Goal: Communication & Community: Answer question/provide support

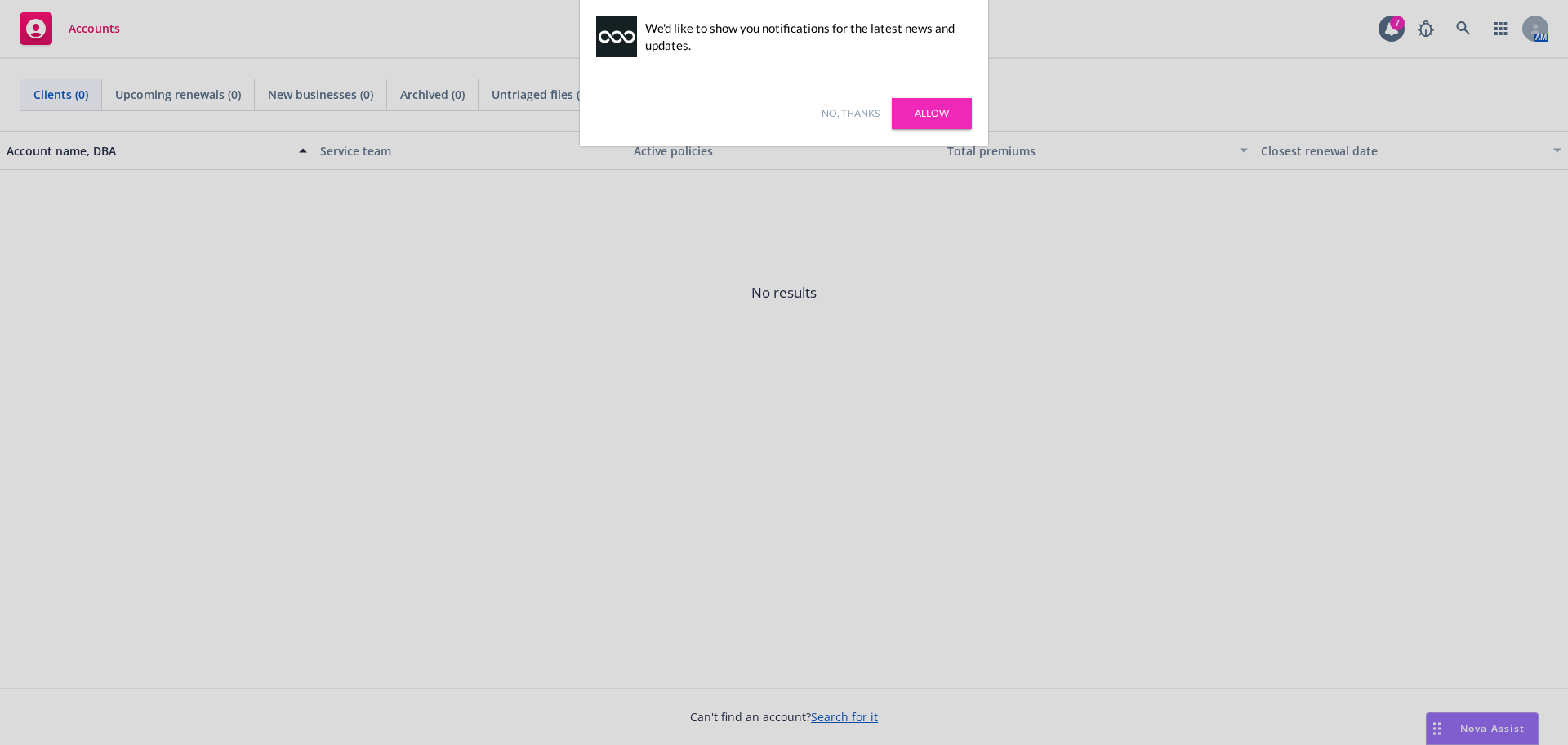
click at [925, 108] on link "Allow" at bounding box center [931, 114] width 80 height 31
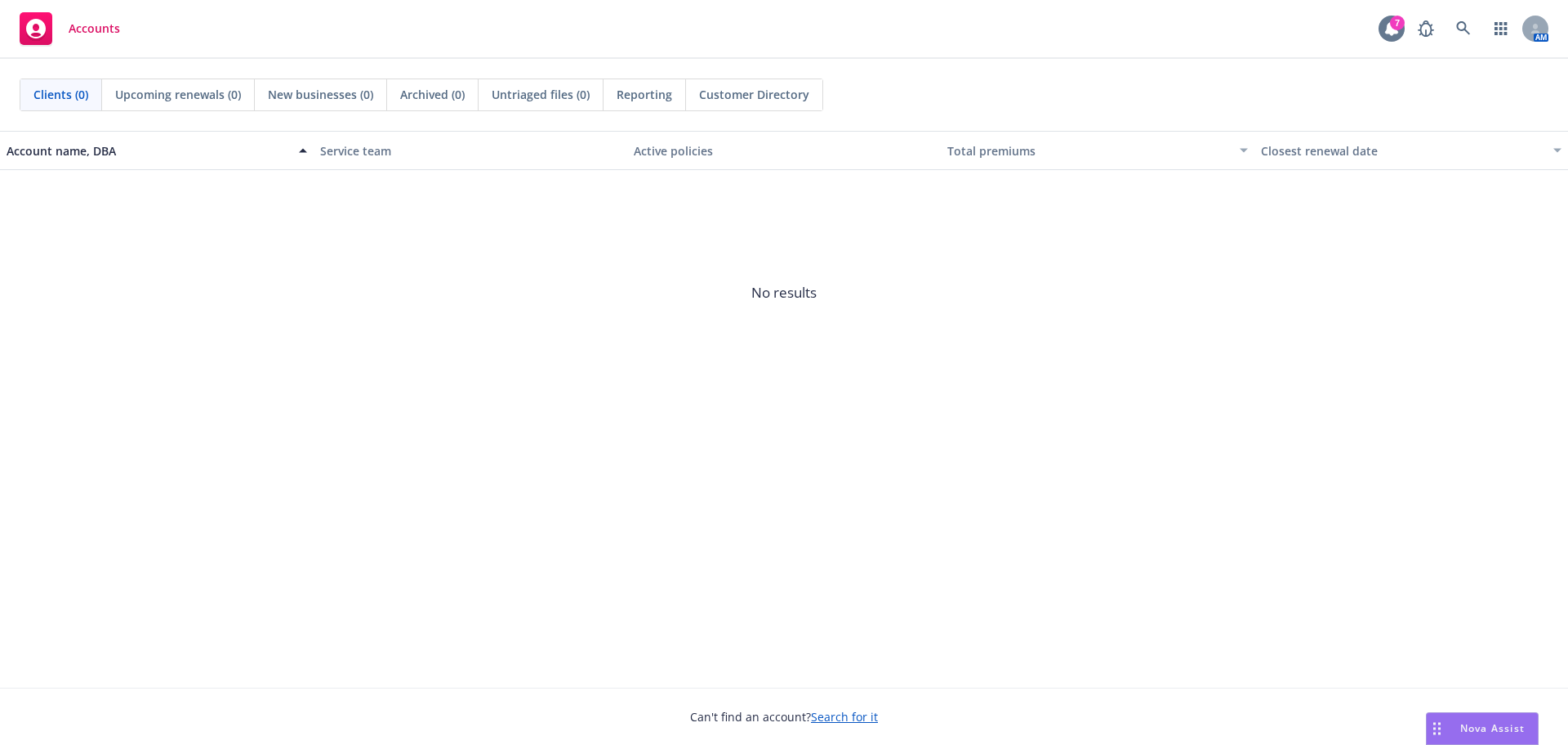
click at [1398, 27] on div "7" at bounding box center [1397, 22] width 14 height 14
click at [1462, 28] on icon at bounding box center [1463, 28] width 14 height 14
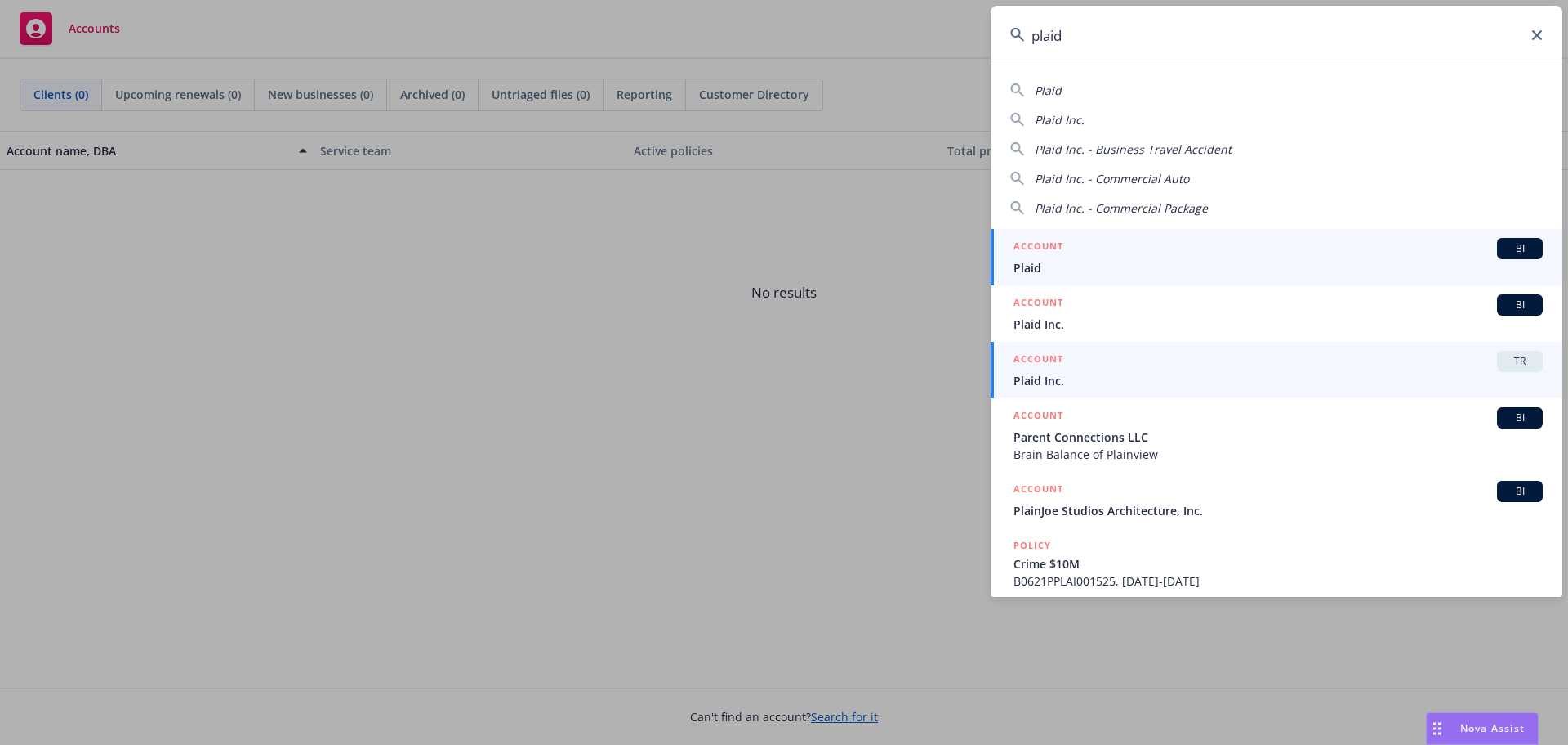
type input "plaid"
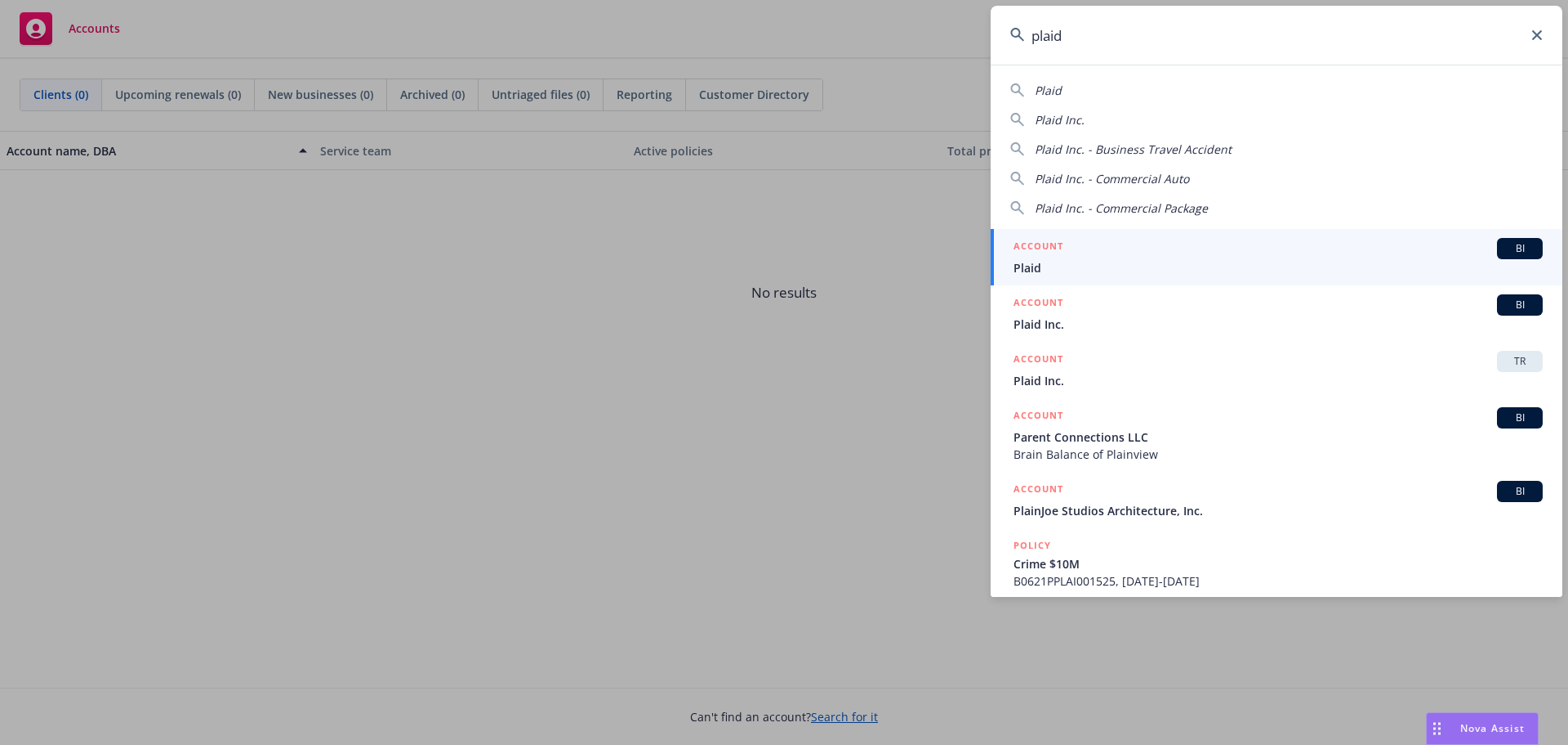
click at [1048, 364] on h5 "ACCOUNT" at bounding box center [1039, 360] width 50 height 19
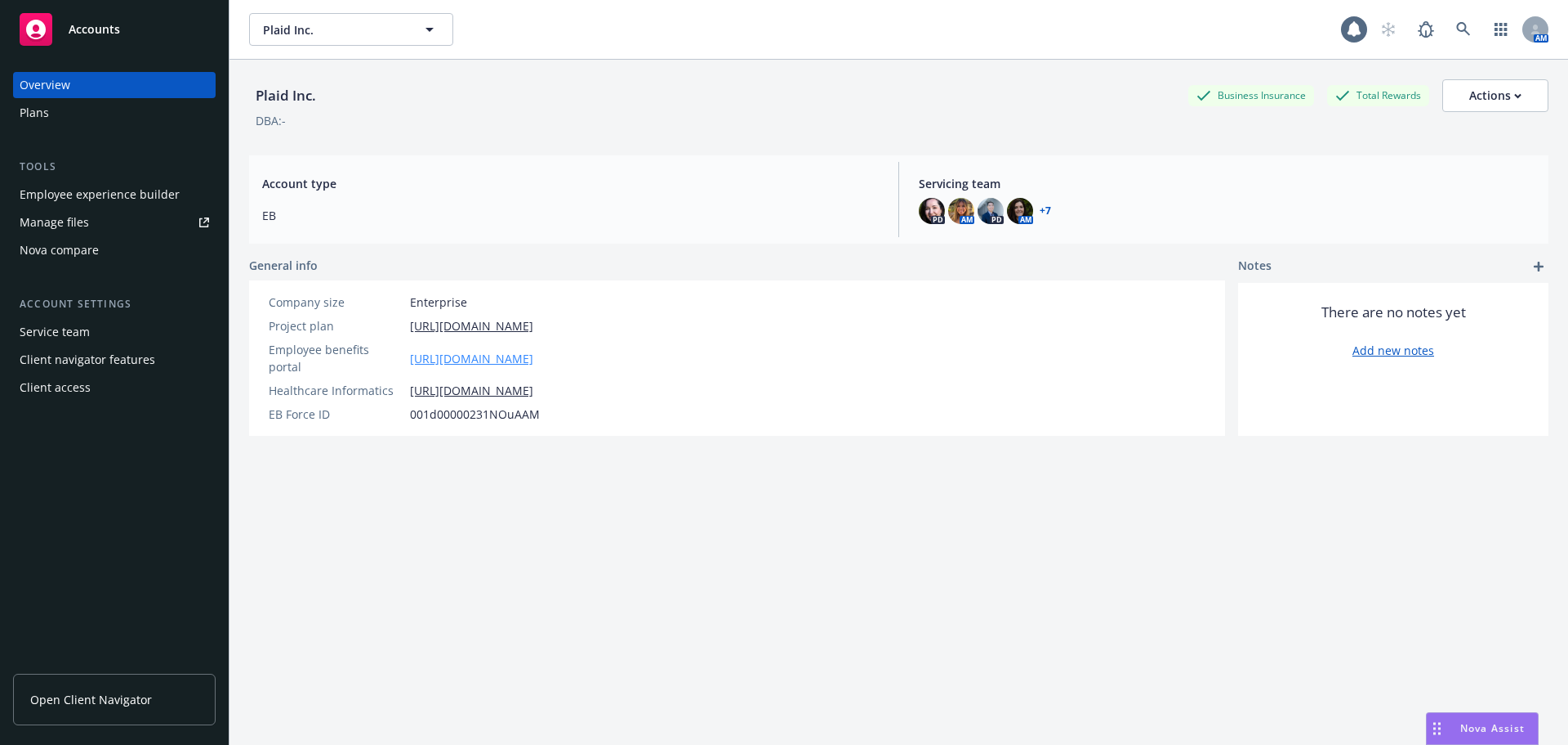
click at [513, 349] on link "https://app.newfront.com/employee/0241a9bc-b2f8-42b9-8243-8a3583a686d5/overview" at bounding box center [471, 358] width 123 height 17
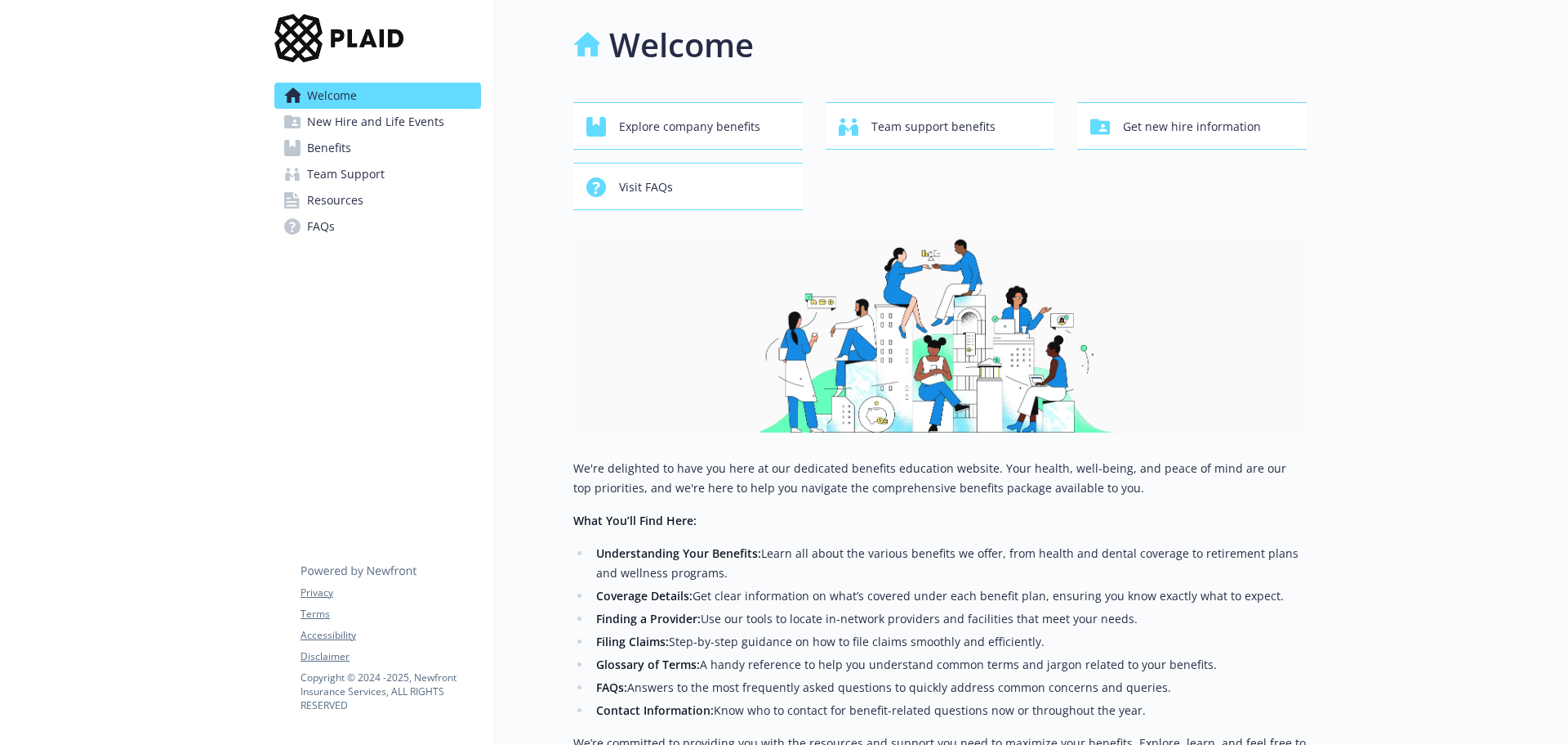
scroll to position [293, 0]
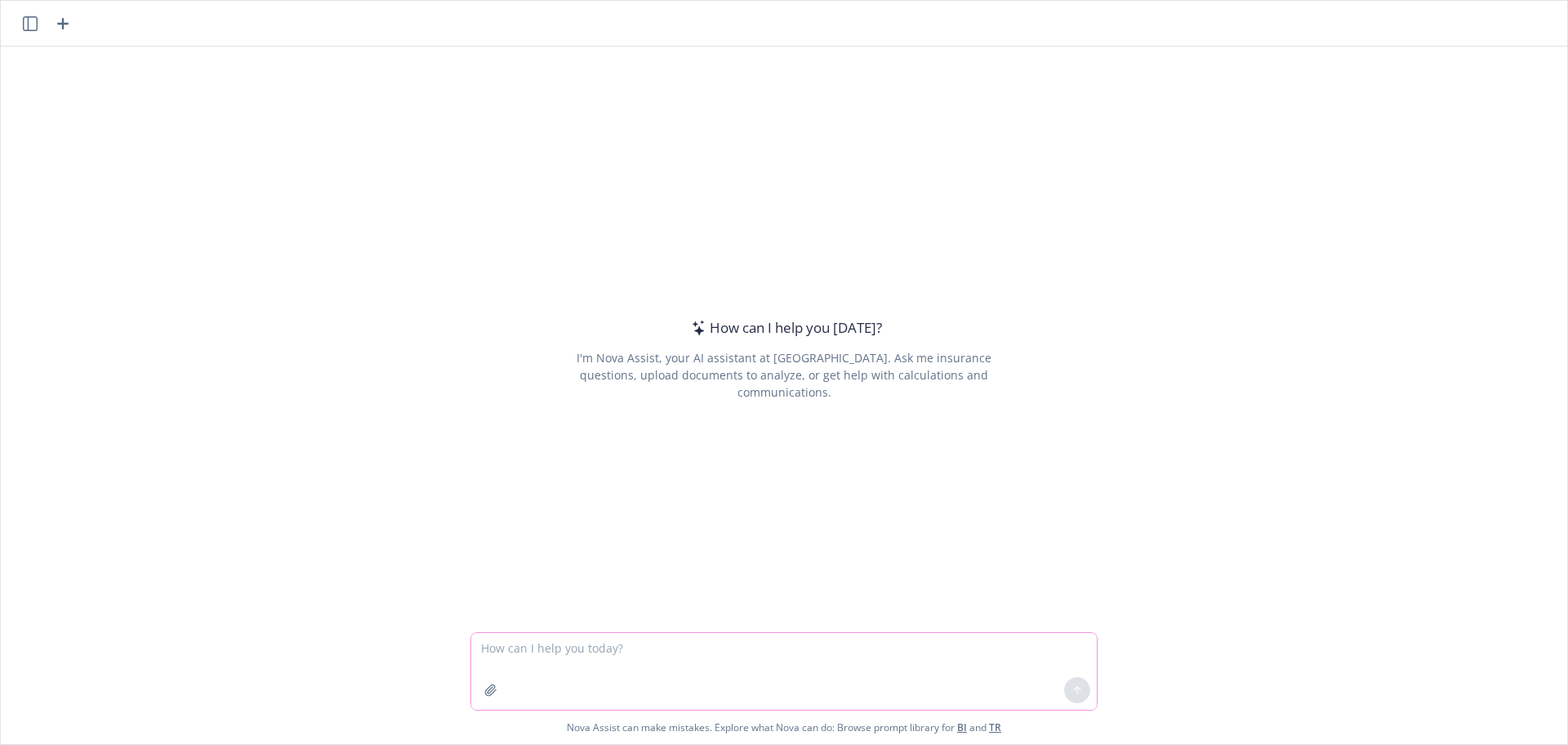
paste textarea "I need to write a short blurb introducing Newfront to employees of a client, Da…"
type textarea "I need to write a short blurb introducing Newfront to employees of a client, Da…"
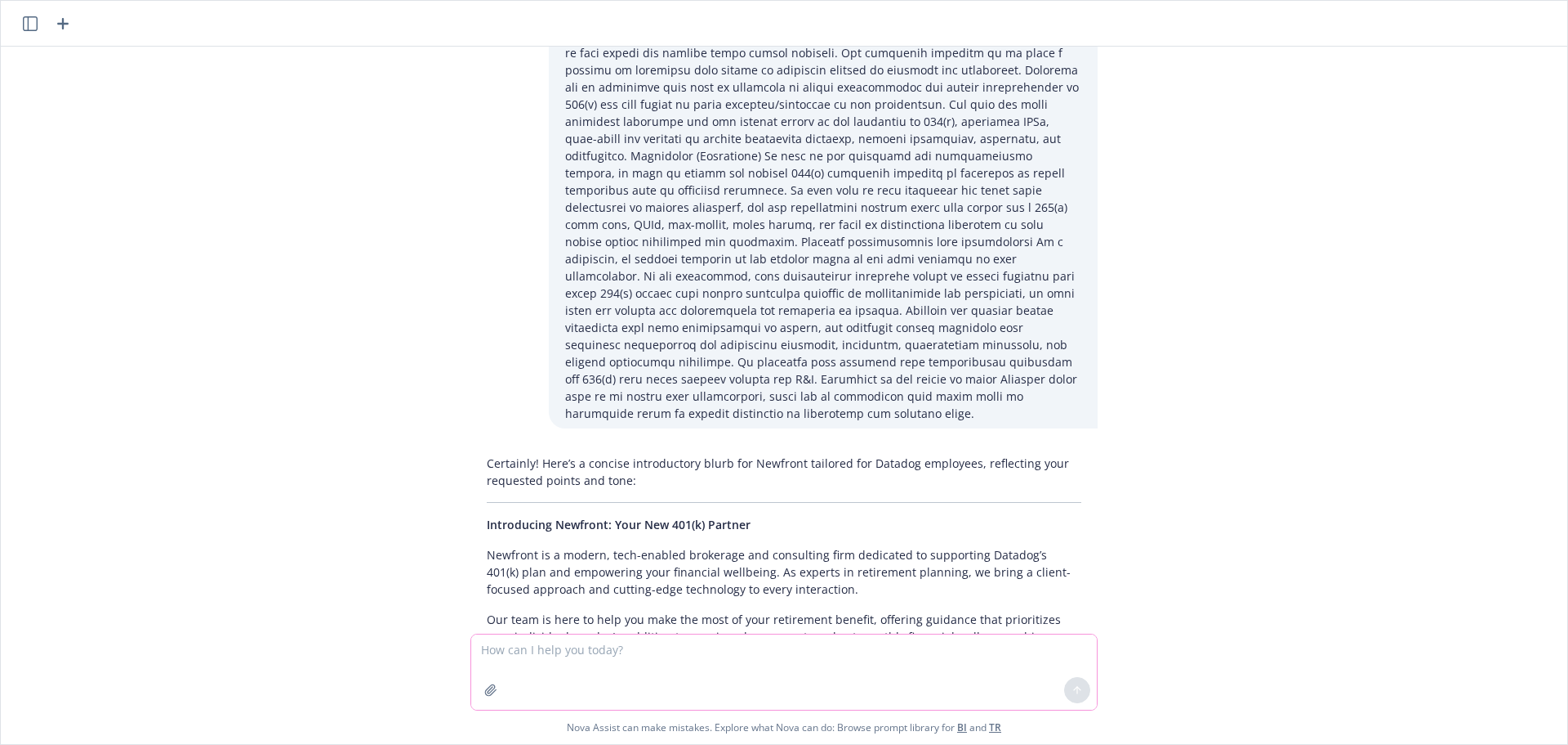
scroll to position [1236, 0]
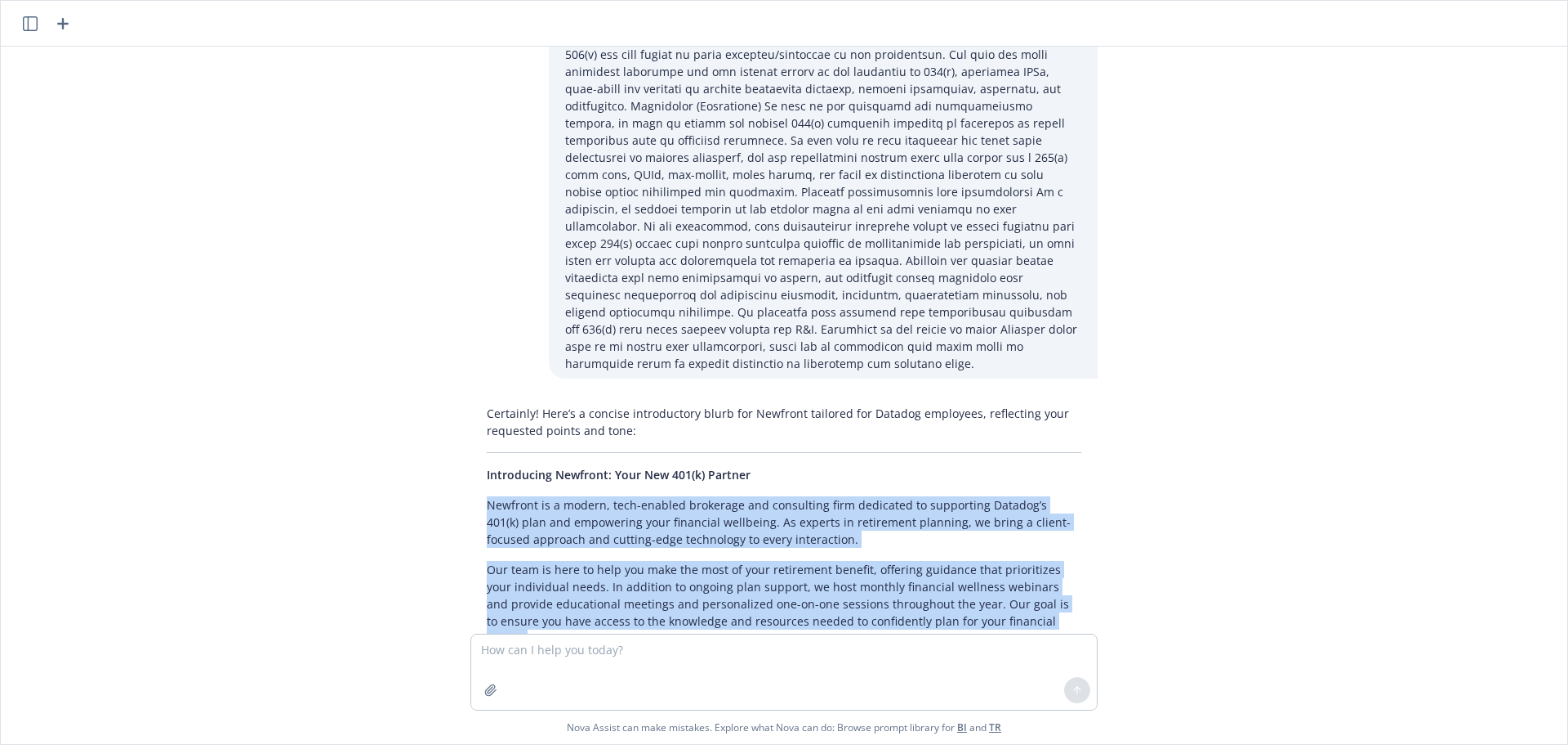
drag, startPoint x: 1084, startPoint y: 566, endPoint x: 469, endPoint y: 425, distance: 631.0
click at [470, 425] on div "Certainly! Here’s a concise introductory blurb for Newfront tailored for Datado…" at bounding box center [784, 556] width 627 height 317
copy div "Newfront is a modern, tech-enabled brokerage and consulting firm dedicated to s…"
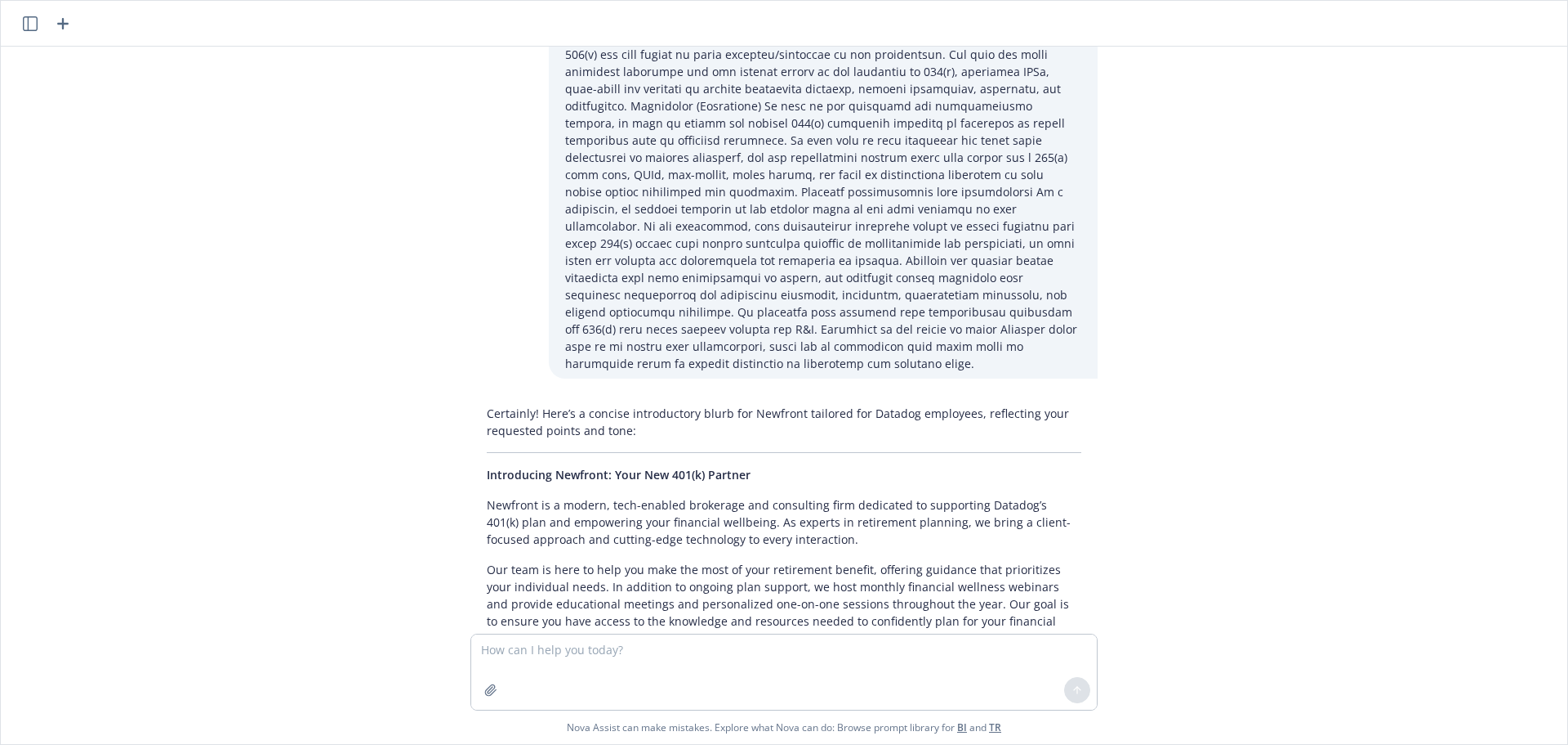
click at [570, 734] on div at bounding box center [784, 744] width 1541 height 19
click at [564, 643] on textarea at bounding box center [784, 672] width 625 height 75
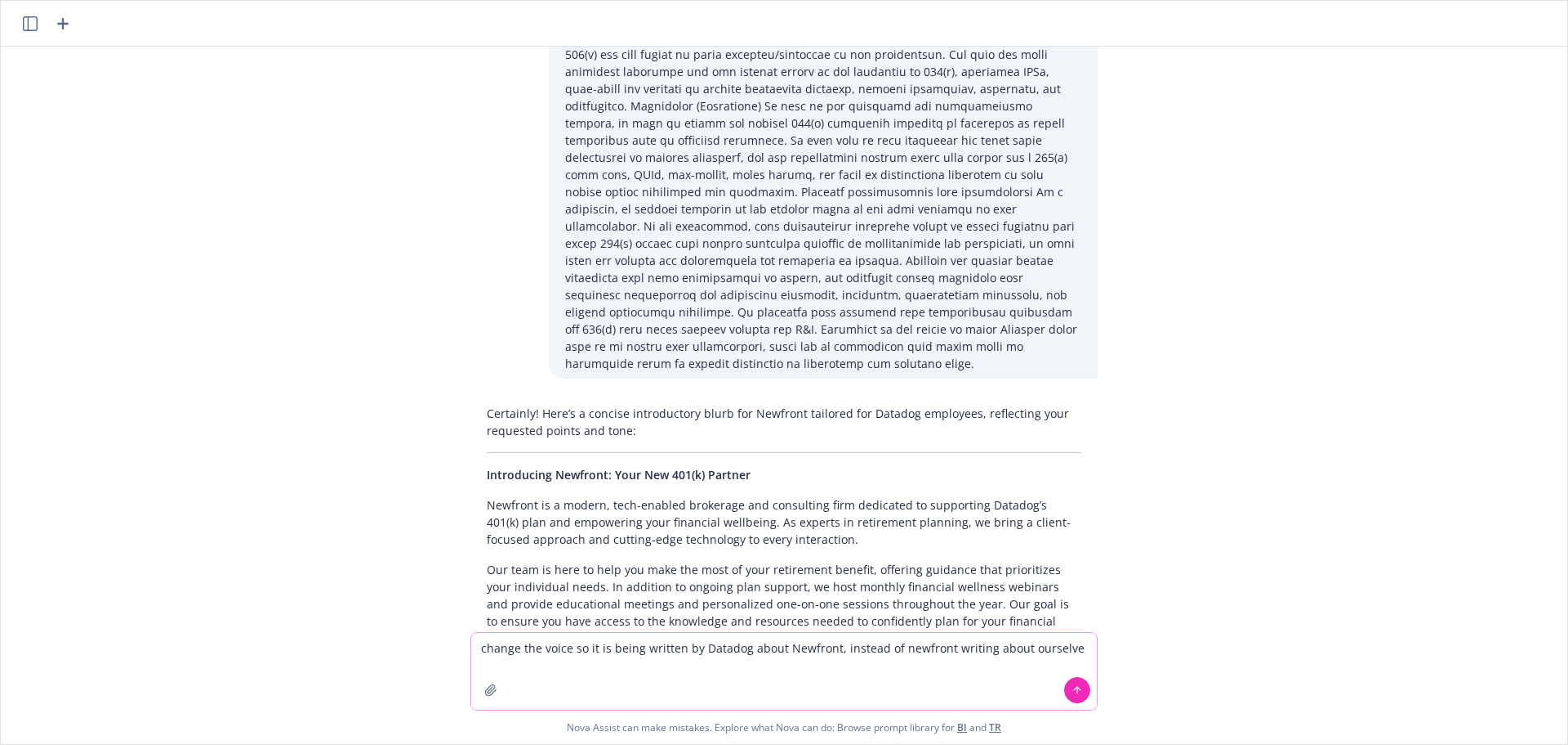
type textarea "change the voice so it is being written by Datadog about Newfront, instead of n…"
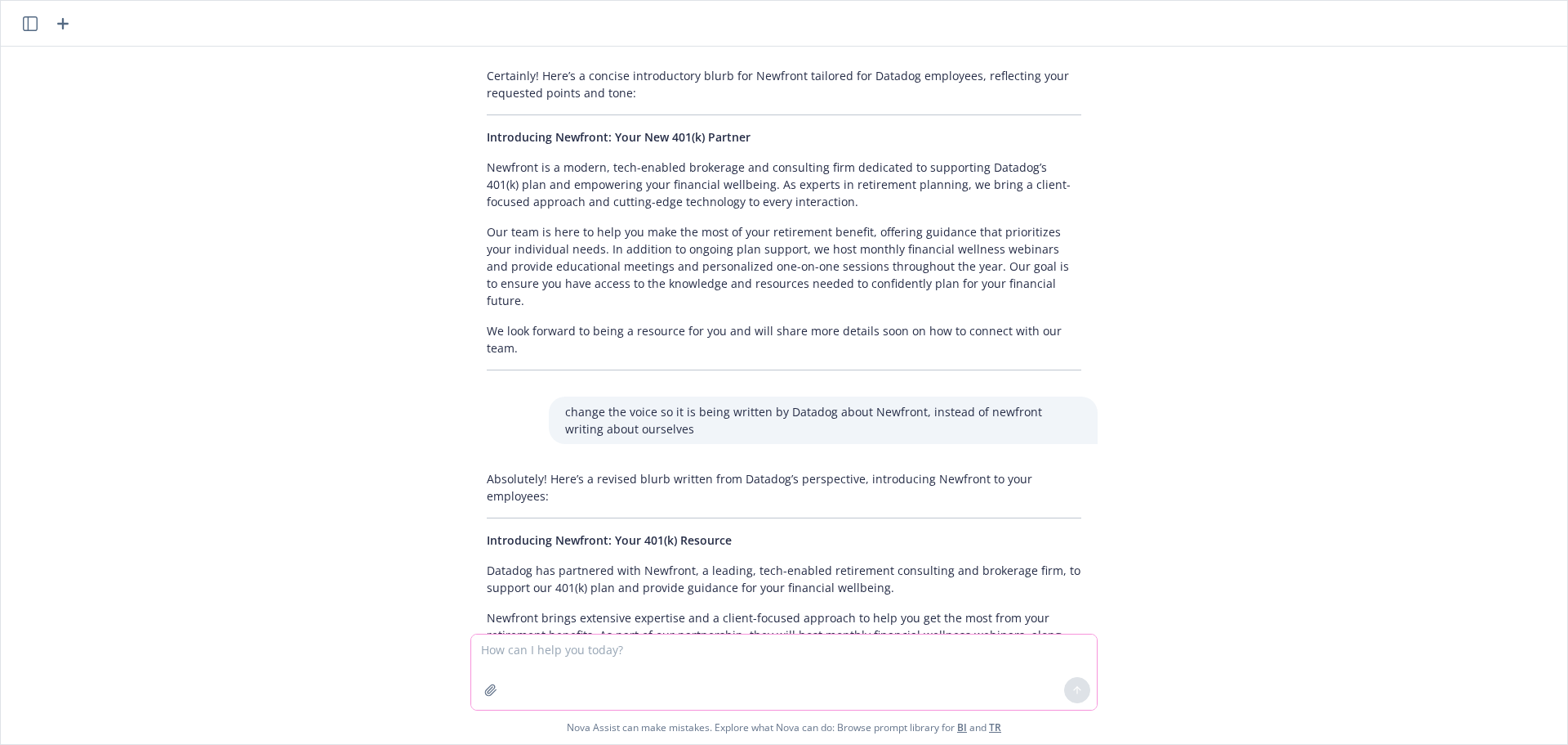
scroll to position [1605, 0]
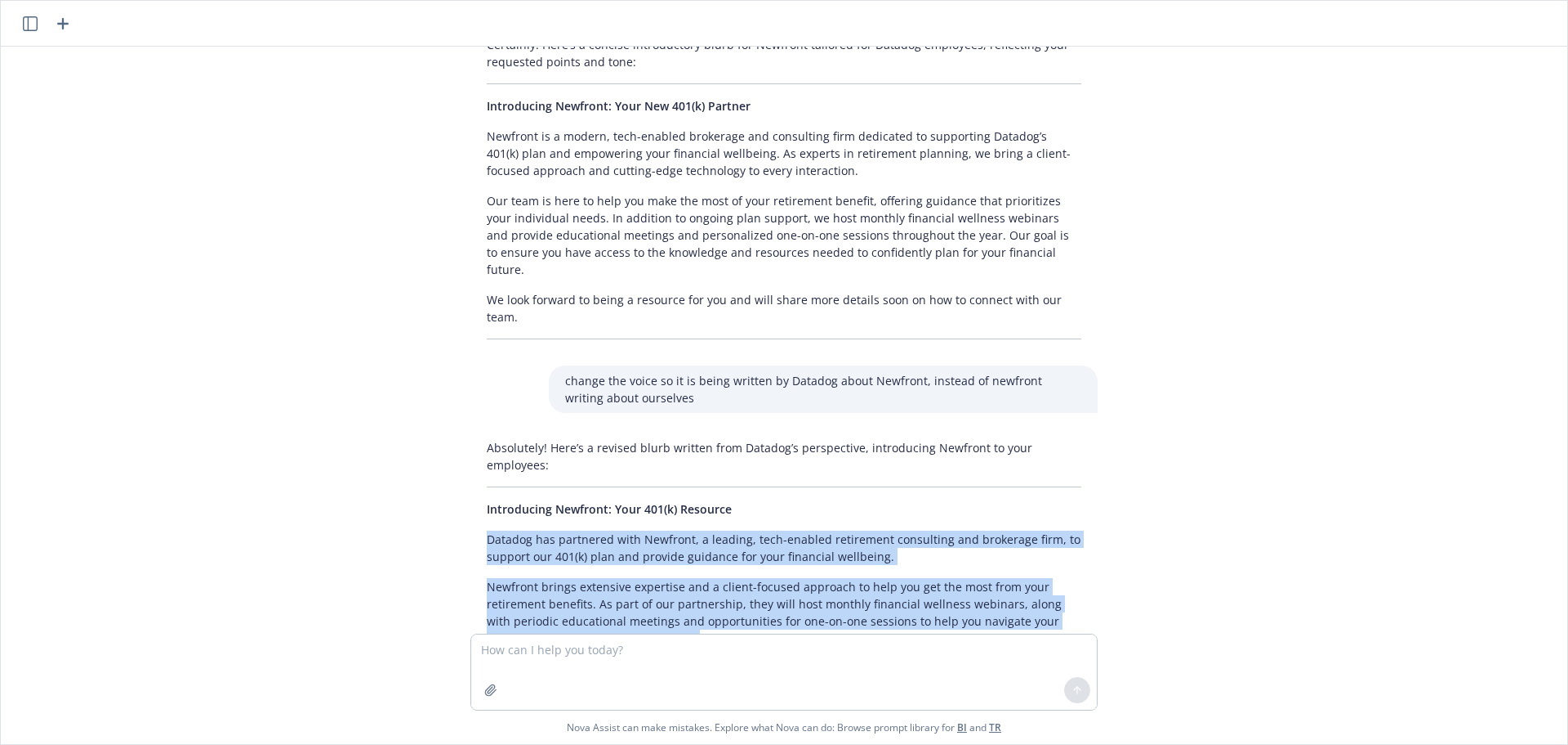
drag, startPoint x: 477, startPoint y: 401, endPoint x: 669, endPoint y: 506, distance: 218.8
click at [669, 506] on div "Absolutely! Here’s a revised blurb written from Datadog’s perspective, introduc…" at bounding box center [784, 581] width 627 height 299
copy div "Datadog has partnered with Newfront, a leading, tech-enabled retirement consult…"
click at [613, 673] on textarea at bounding box center [784, 672] width 625 height 75
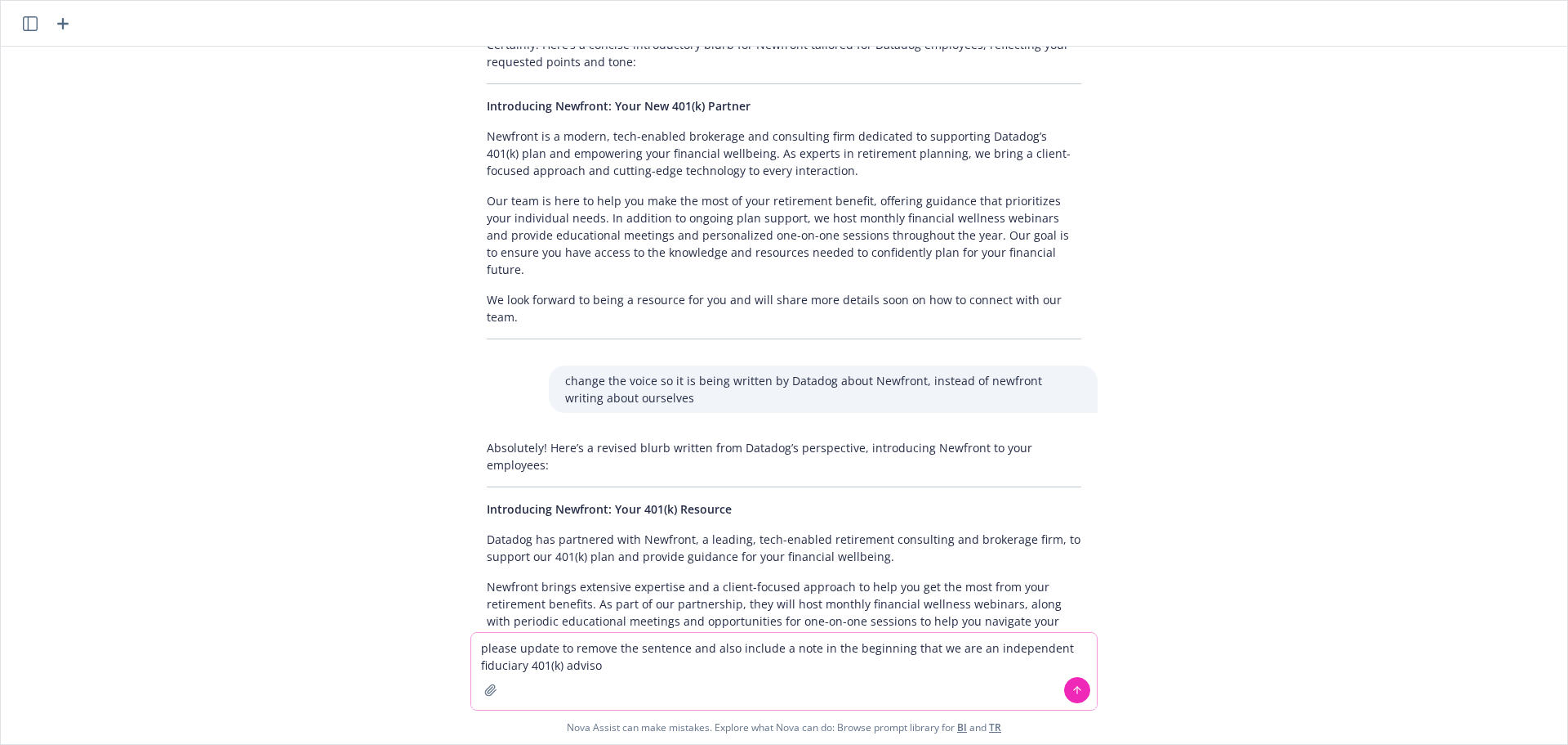
type textarea "please update to remove the sentence and also include a note in the beginning t…"
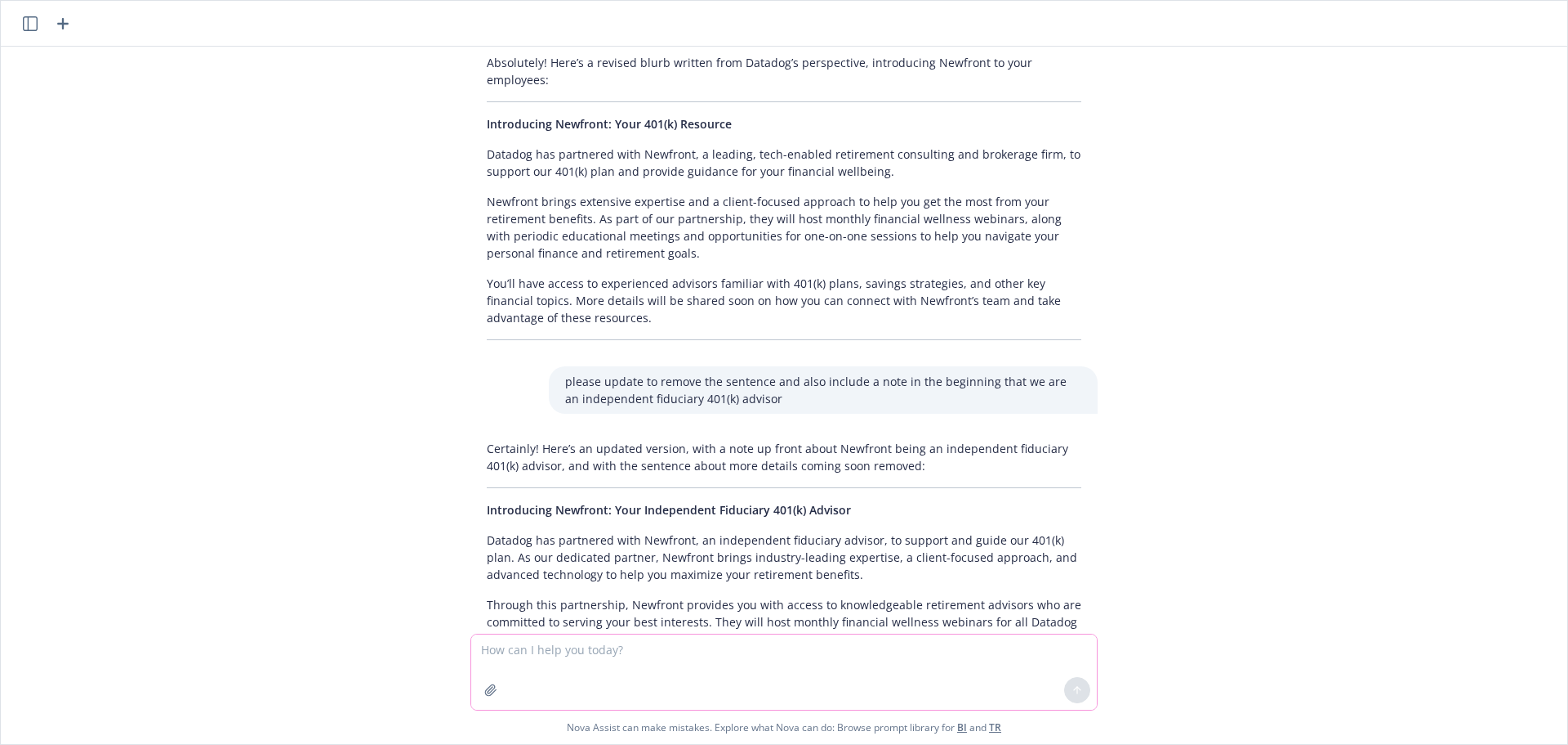
scroll to position [1991, 0]
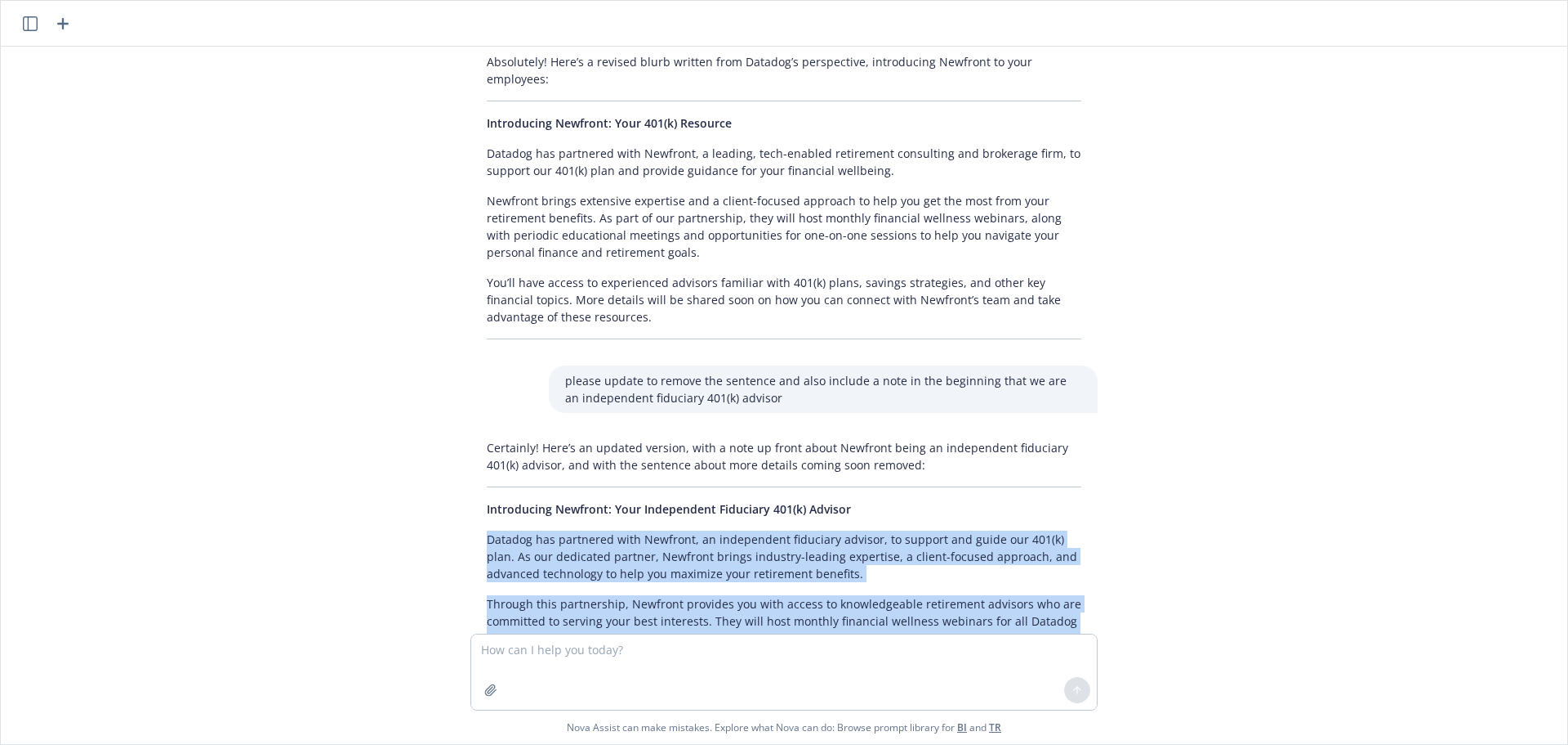
drag, startPoint x: 474, startPoint y: 400, endPoint x: 916, endPoint y: 517, distance: 457.2
click at [916, 517] on div "Certainly! Here’s an updated version, with a note up front about Newfront being…" at bounding box center [784, 581] width 627 height 299
copy div "Datadog has partnered with Newfront, an independent fiduciary advisor, to suppo…"
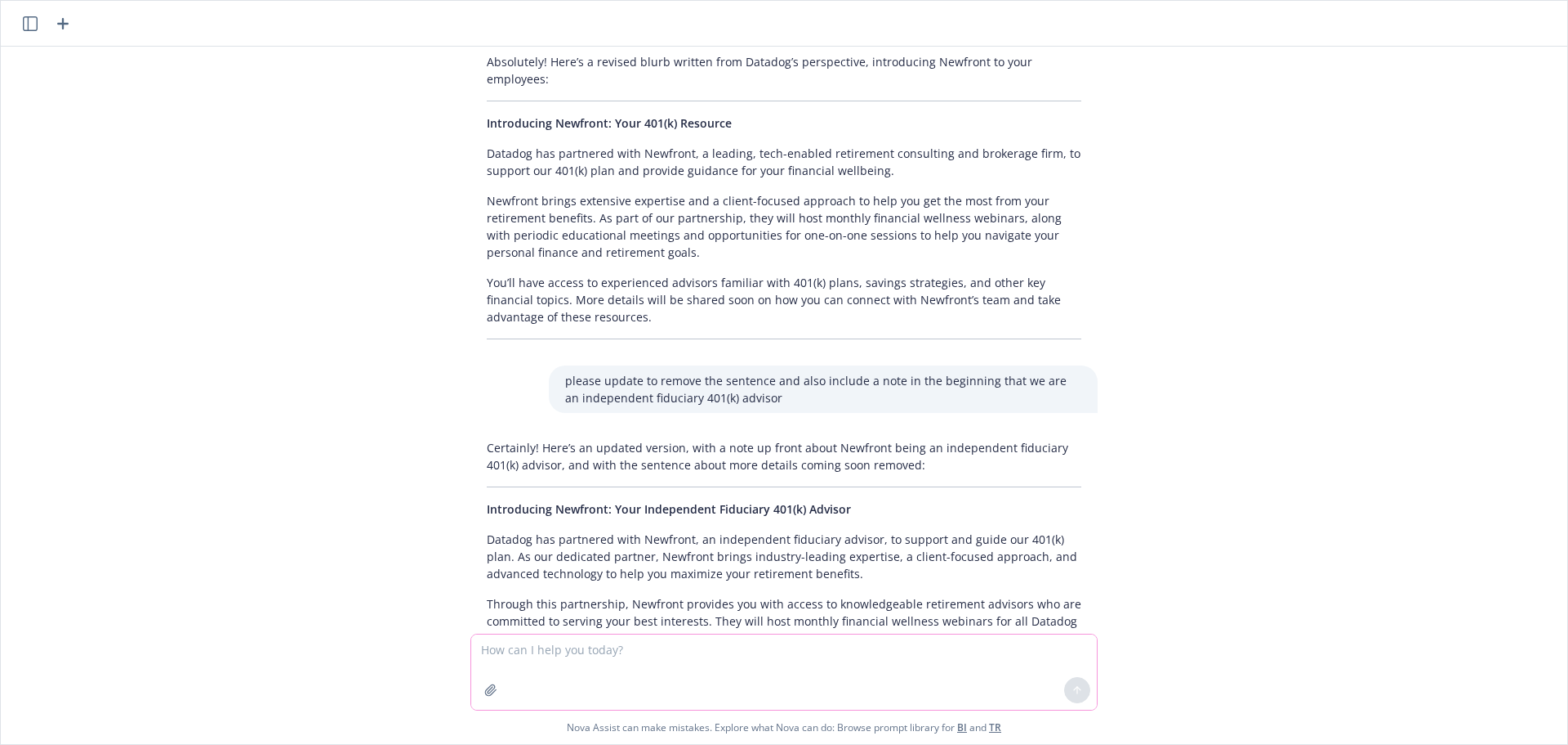
click at [677, 648] on textarea at bounding box center [784, 672] width 625 height 75
paste textarea "Use this as the base for the response: Datadog has partnered with Newfront as o…"
type textarea "Use this as the base for the response: Datadog has partnered with Newfront as o…"
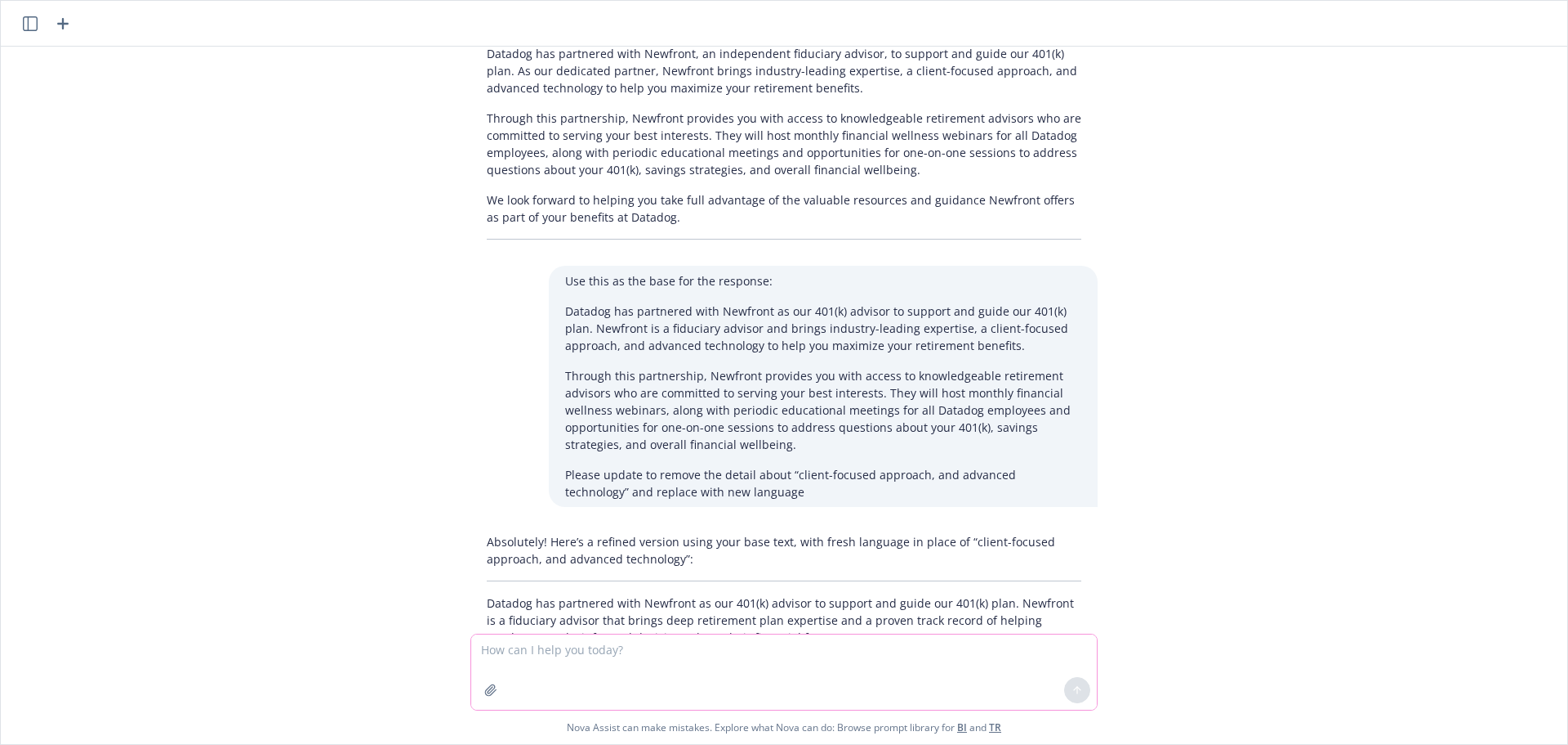
scroll to position [2479, 0]
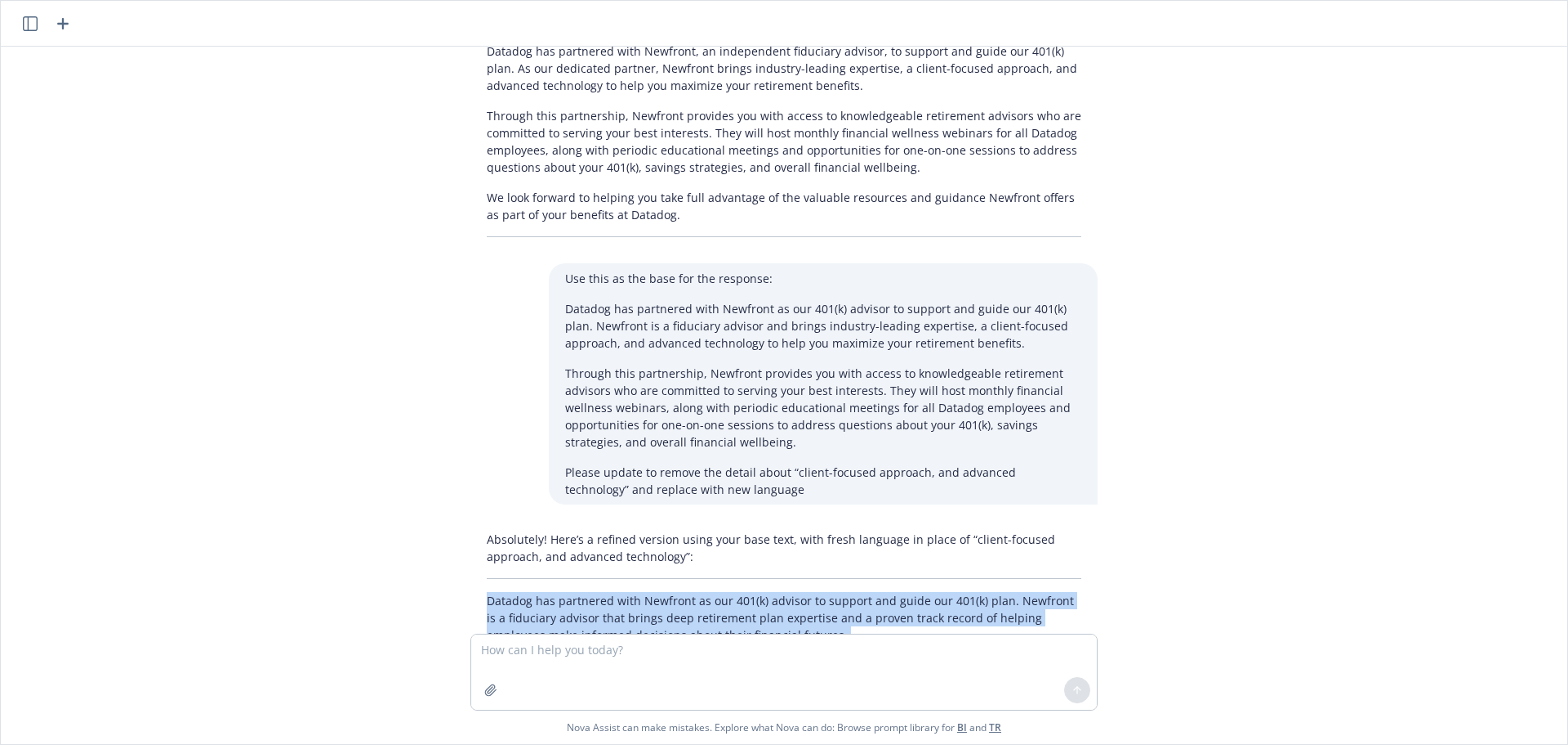
drag, startPoint x: 923, startPoint y: 575, endPoint x: 474, endPoint y: 469, distance: 461.3
click at [474, 524] on div "Absolutely! Here’s a refined version using your base text, with fresh language …" at bounding box center [784, 628] width 627 height 208
copy div "Datadog has partnered with Newfront as our 401(k) advisor to support and guide …"
